Goal: Check status: Check status

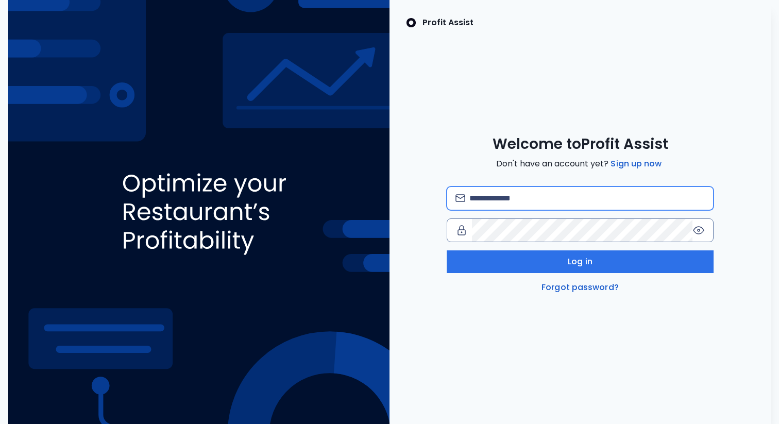
type input "**********"
click at [511, 202] on input "**********" at bounding box center [588, 198] width 236 height 23
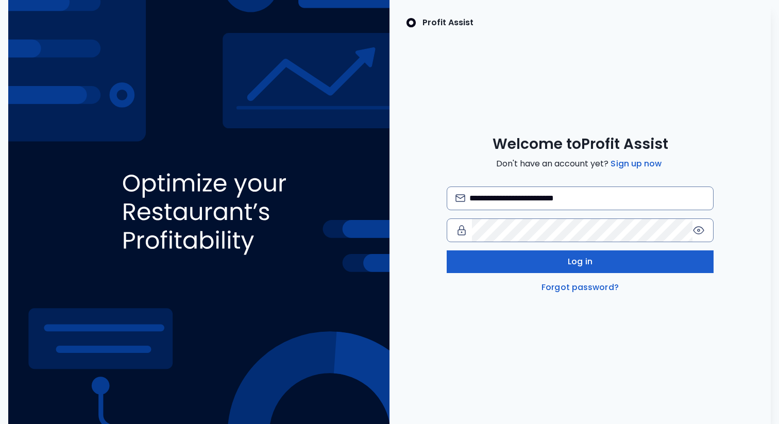
click at [462, 262] on button "Log in" at bounding box center [580, 262] width 267 height 23
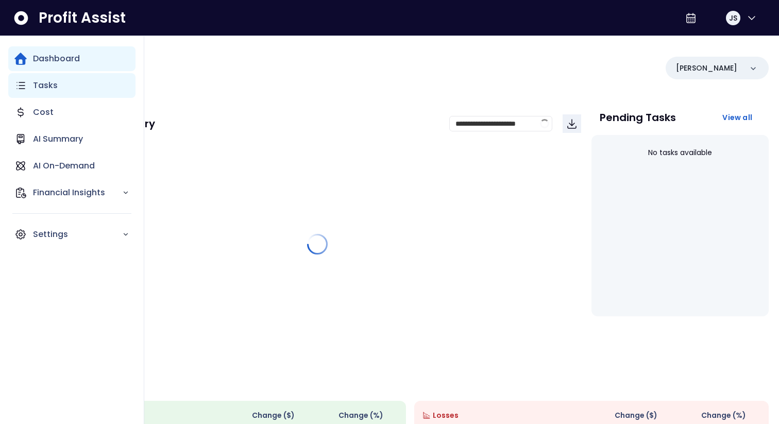
click at [19, 86] on icon "Main navigation" at bounding box center [20, 85] width 12 height 12
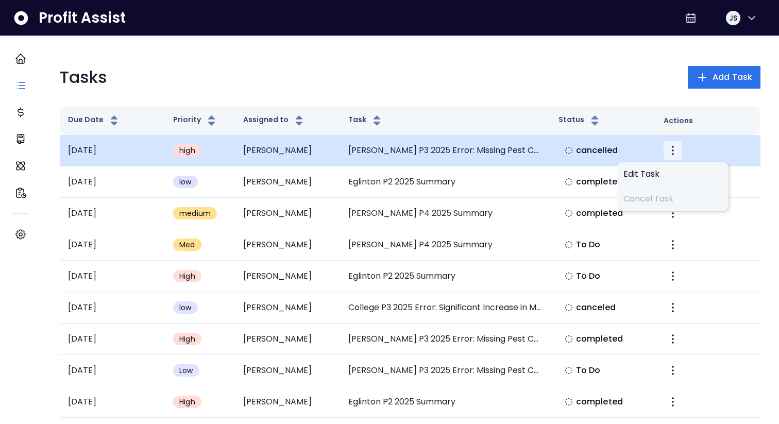
click at [669, 154] on icon "More" at bounding box center [673, 150] width 12 height 12
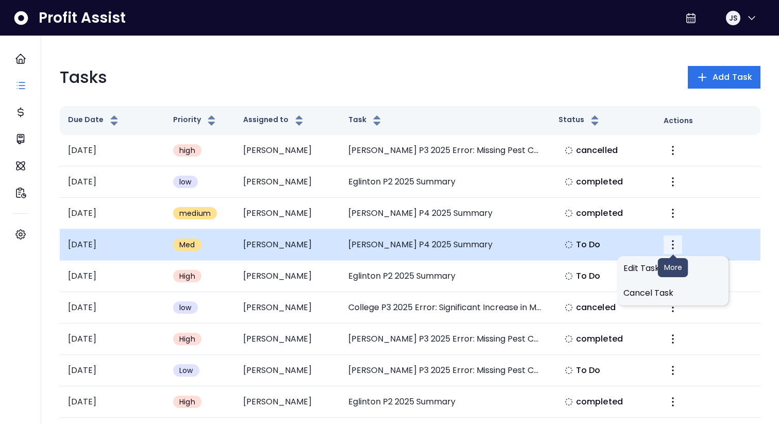
click at [673, 246] on icon "More" at bounding box center [673, 245] width 12 height 12
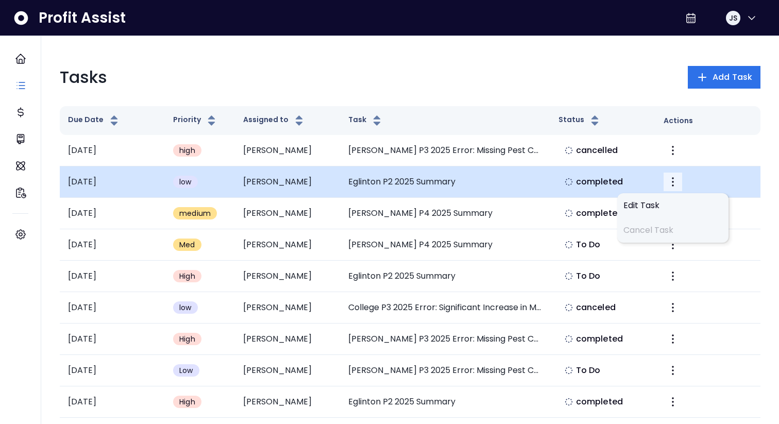
click at [674, 182] on icon "More" at bounding box center [673, 182] width 12 height 12
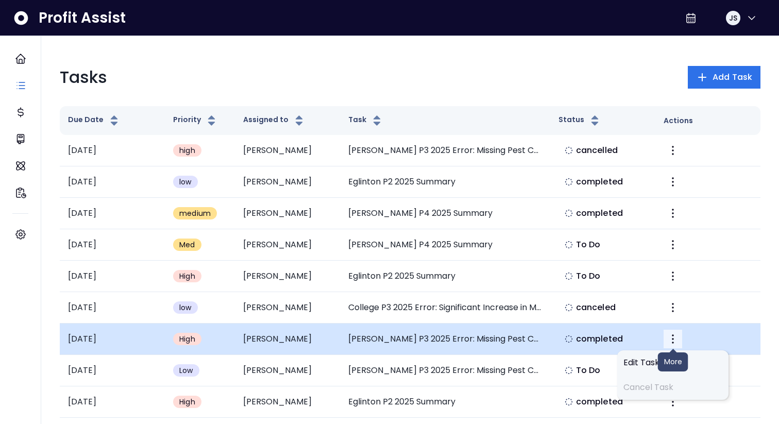
click at [673, 336] on icon "More" at bounding box center [673, 339] width 2 height 9
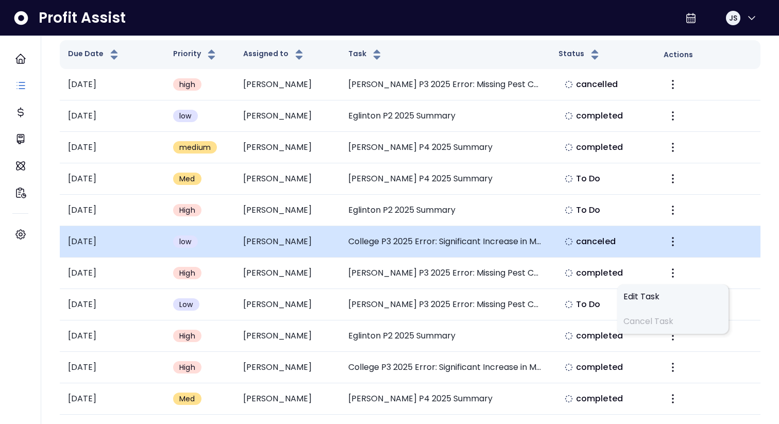
scroll to position [70, 0]
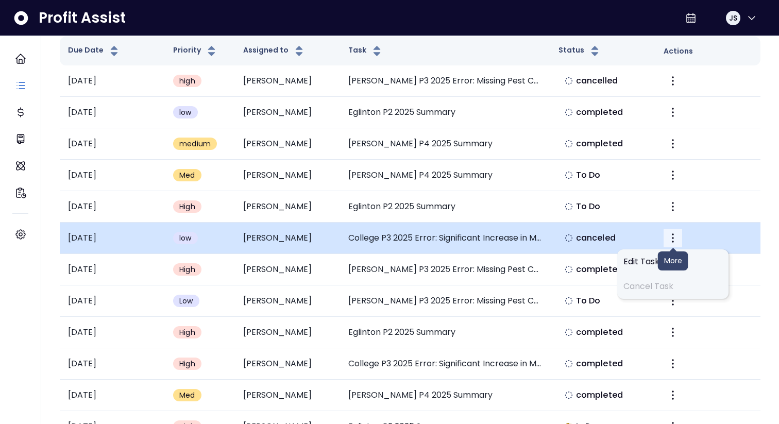
click at [674, 237] on icon "More" at bounding box center [673, 238] width 12 height 12
click at [554, 239] on td "canceled" at bounding box center [603, 238] width 105 height 31
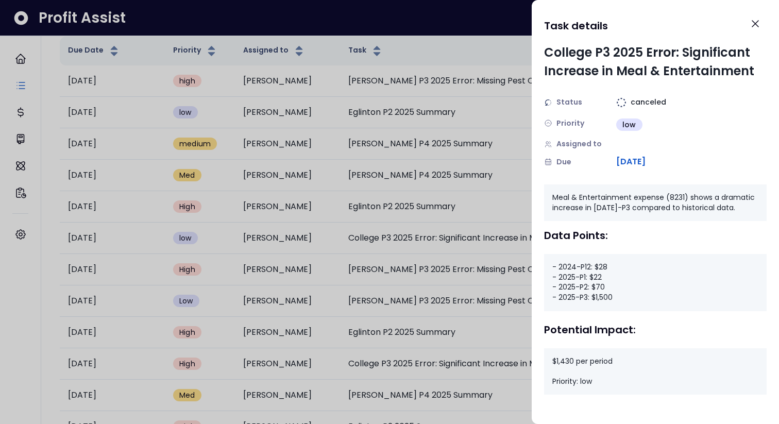
click at [463, 256] on div at bounding box center [389, 212] width 779 height 424
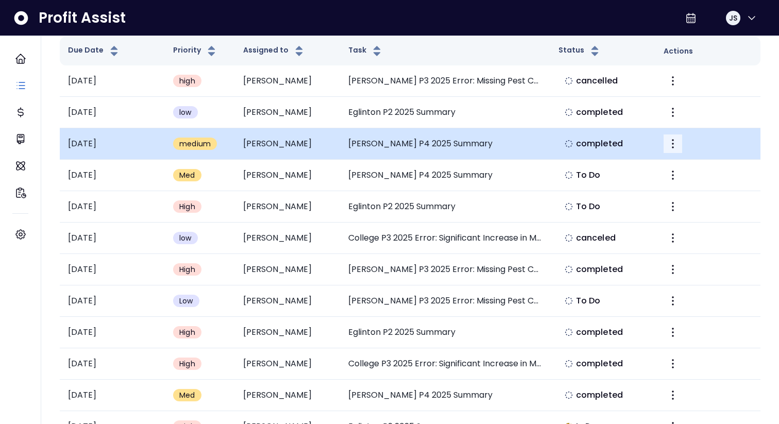
click at [673, 148] on icon "More" at bounding box center [673, 144] width 12 height 12
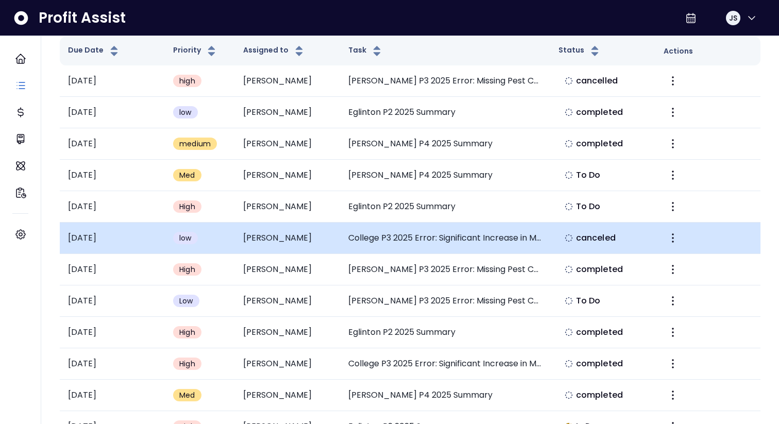
click at [674, 247] on td at bounding box center [708, 238] width 105 height 31
click at [673, 240] on icon "More" at bounding box center [673, 238] width 12 height 12
